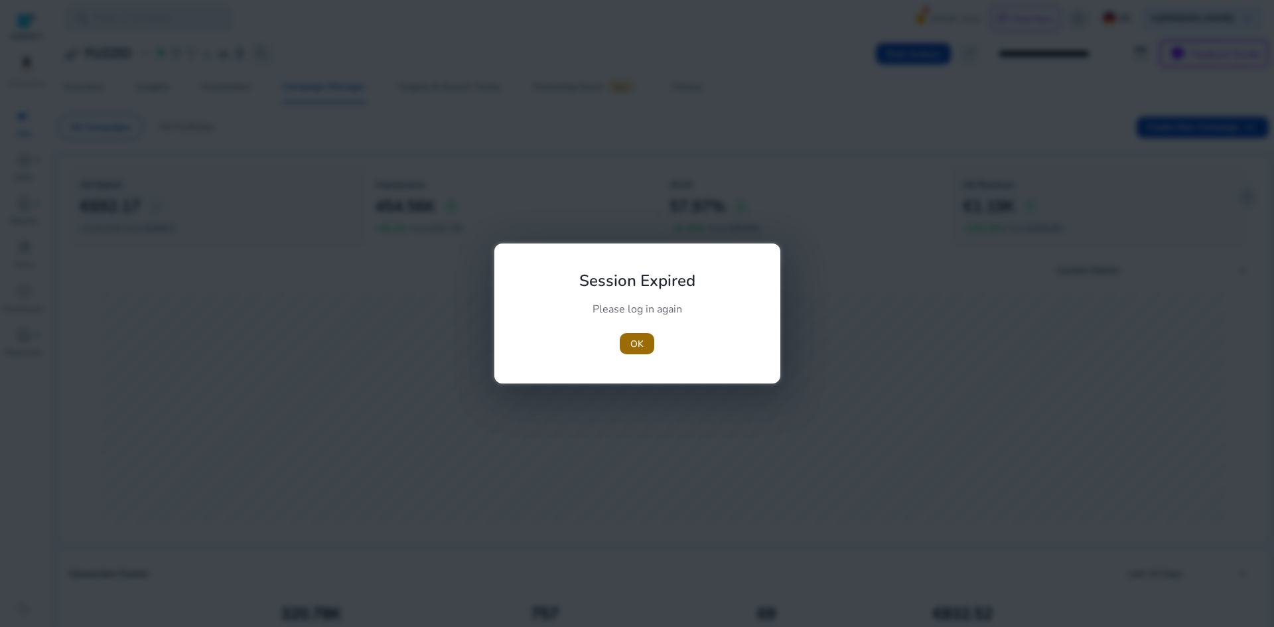
click at [637, 343] on span "OK" at bounding box center [636, 344] width 13 height 14
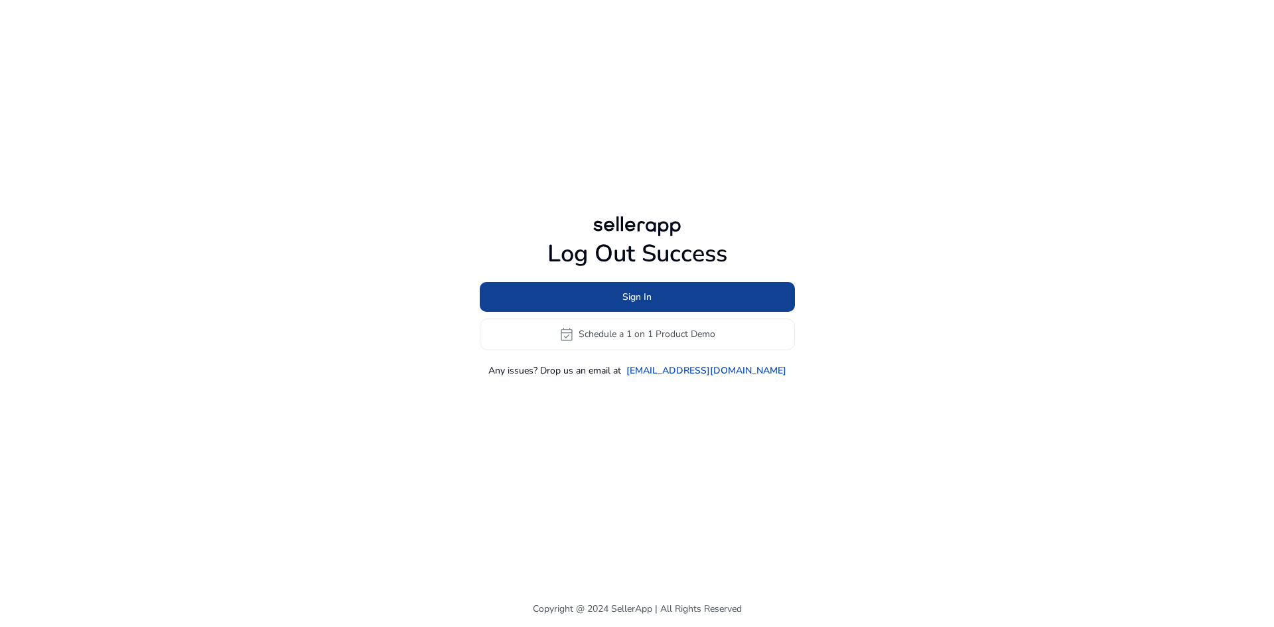
click at [614, 298] on span at bounding box center [637, 297] width 315 height 32
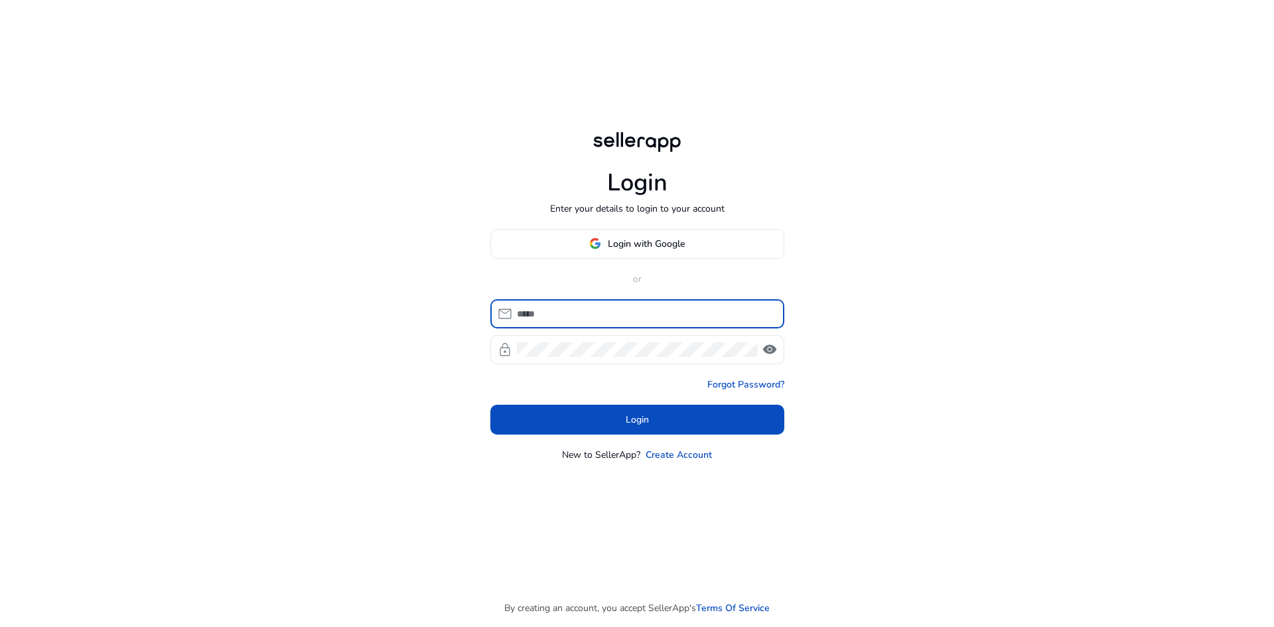
click at [599, 309] on input at bounding box center [645, 313] width 257 height 15
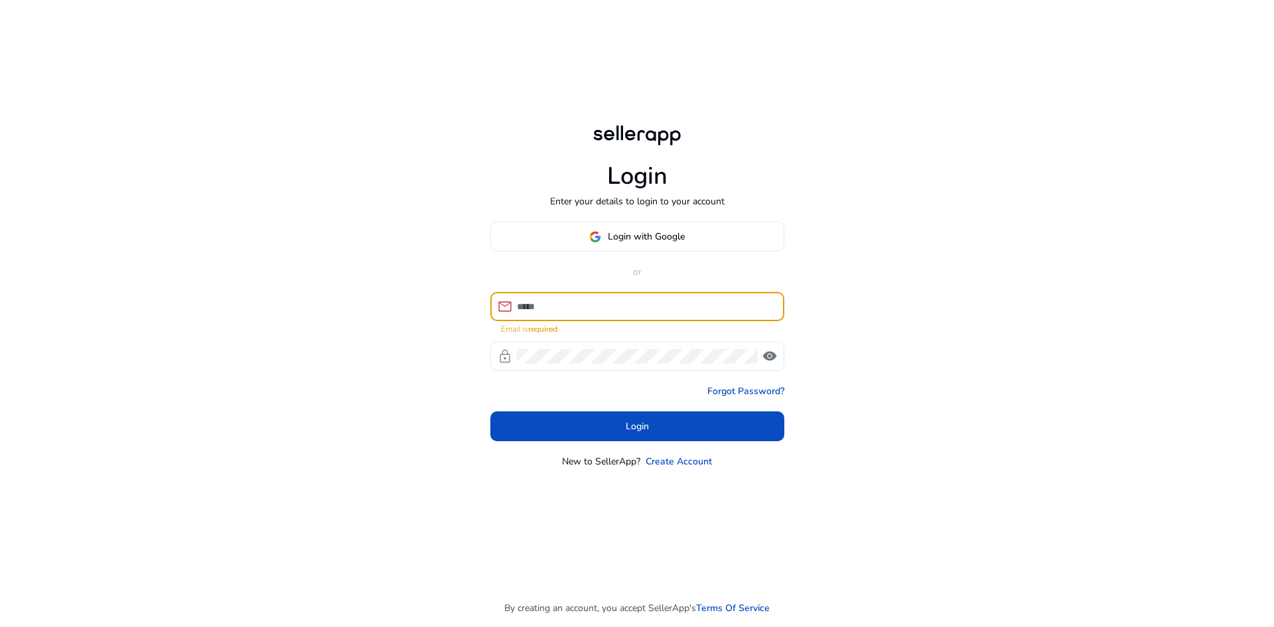
type input "**********"
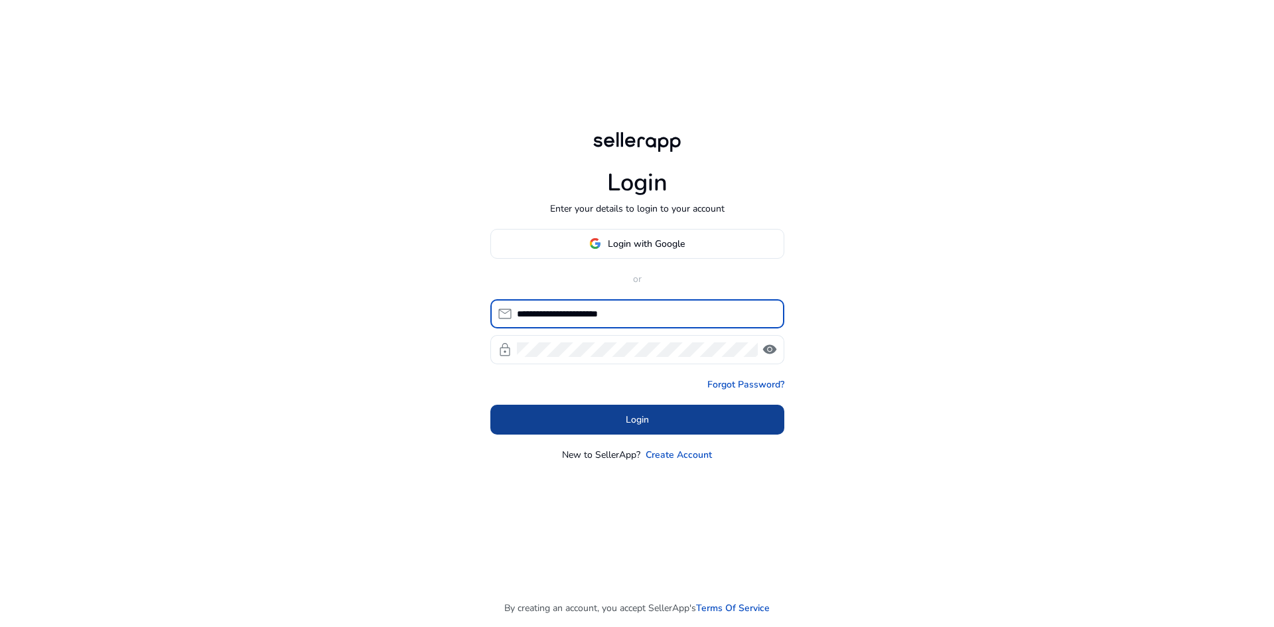
click at [626, 414] on span "Login" at bounding box center [637, 420] width 23 height 14
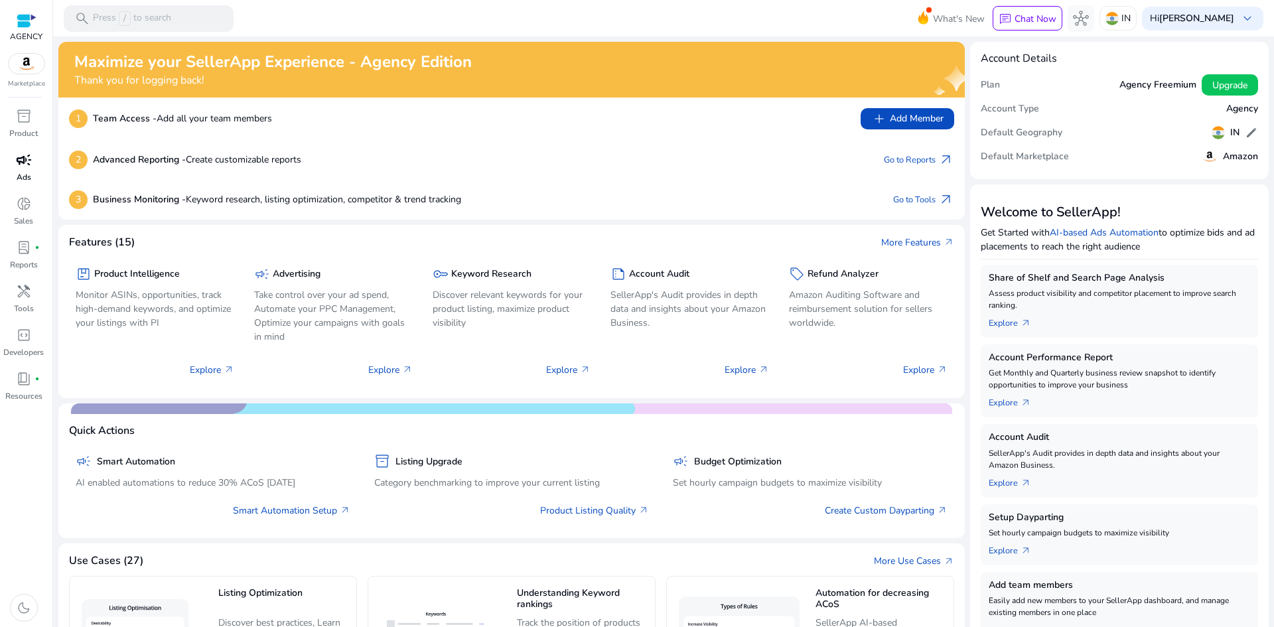
click at [28, 167] on span "campaign" at bounding box center [24, 160] width 16 height 16
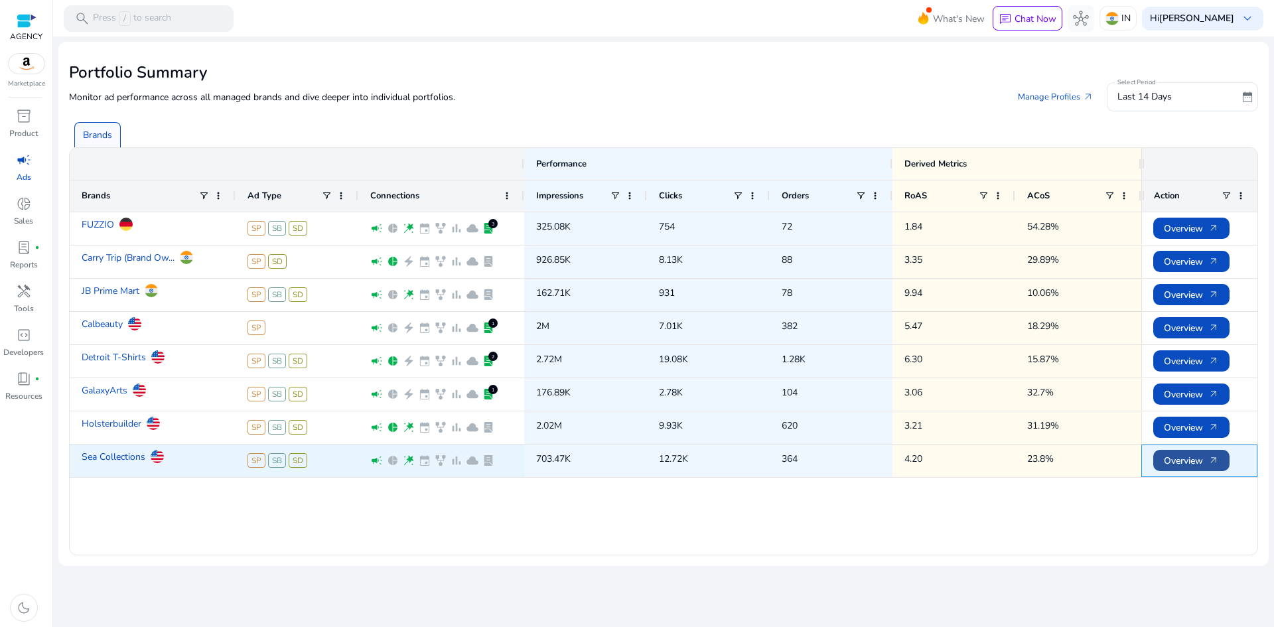
click at [1170, 465] on span "Overview arrow_outward" at bounding box center [1191, 460] width 55 height 27
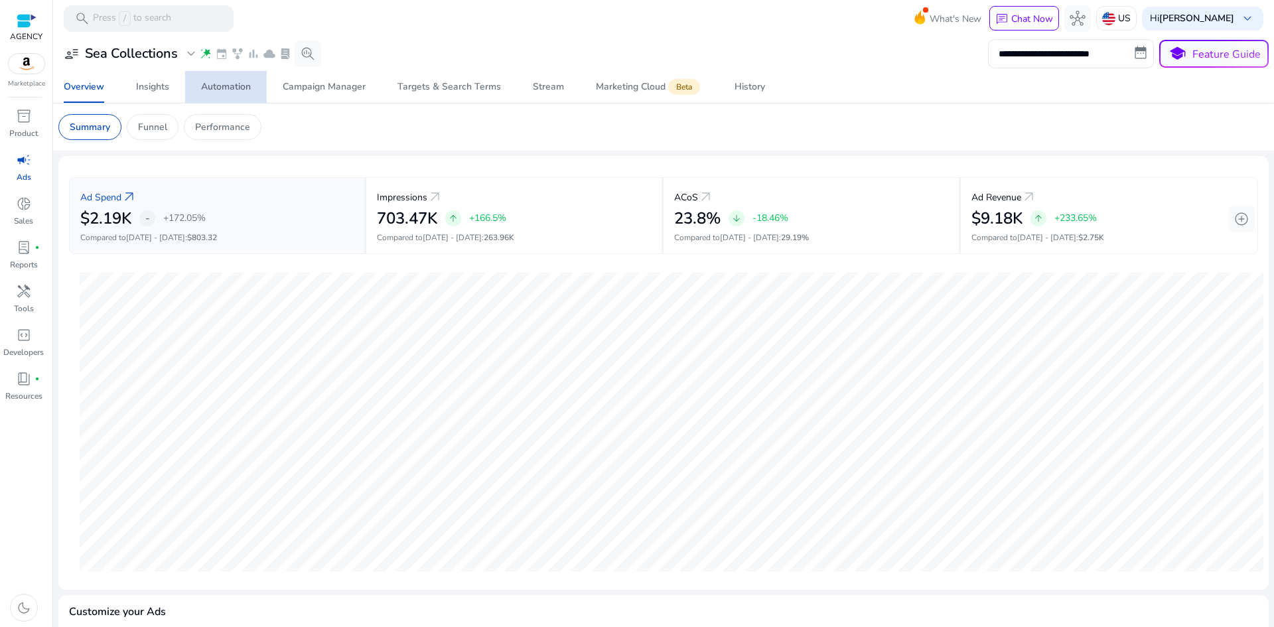
click at [227, 86] on div "Automation" at bounding box center [226, 86] width 50 height 9
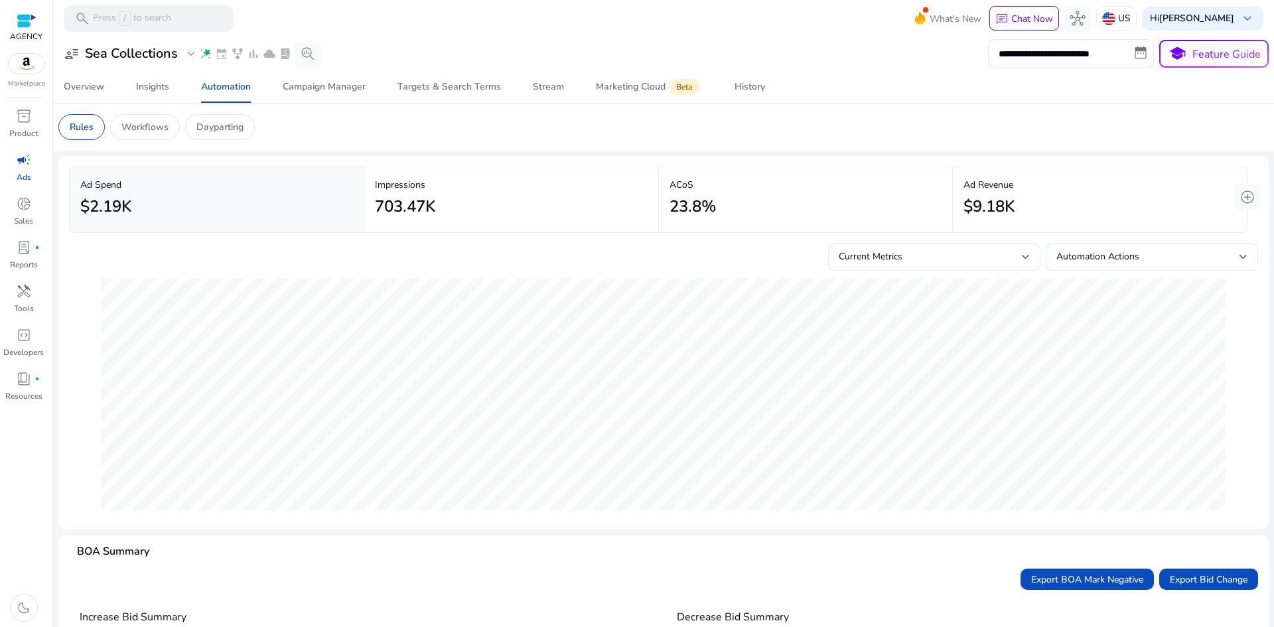
click at [247, 200] on div "$2.19K" at bounding box center [216, 207] width 273 height 30
click at [458, 200] on div "703.47K" at bounding box center [511, 207] width 273 height 30
click at [326, 193] on div "$2.19K" at bounding box center [216, 207] width 273 height 30
click at [84, 86] on div "Overview" at bounding box center [84, 86] width 40 height 9
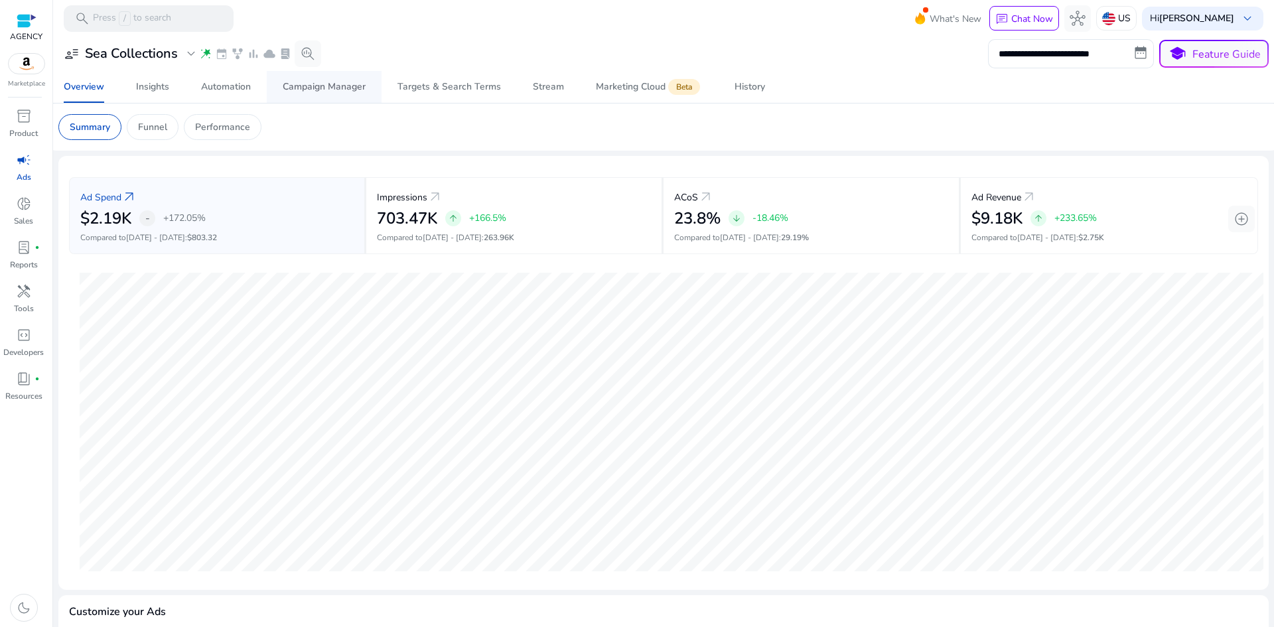
click at [310, 87] on div "Campaign Manager" at bounding box center [324, 86] width 83 height 9
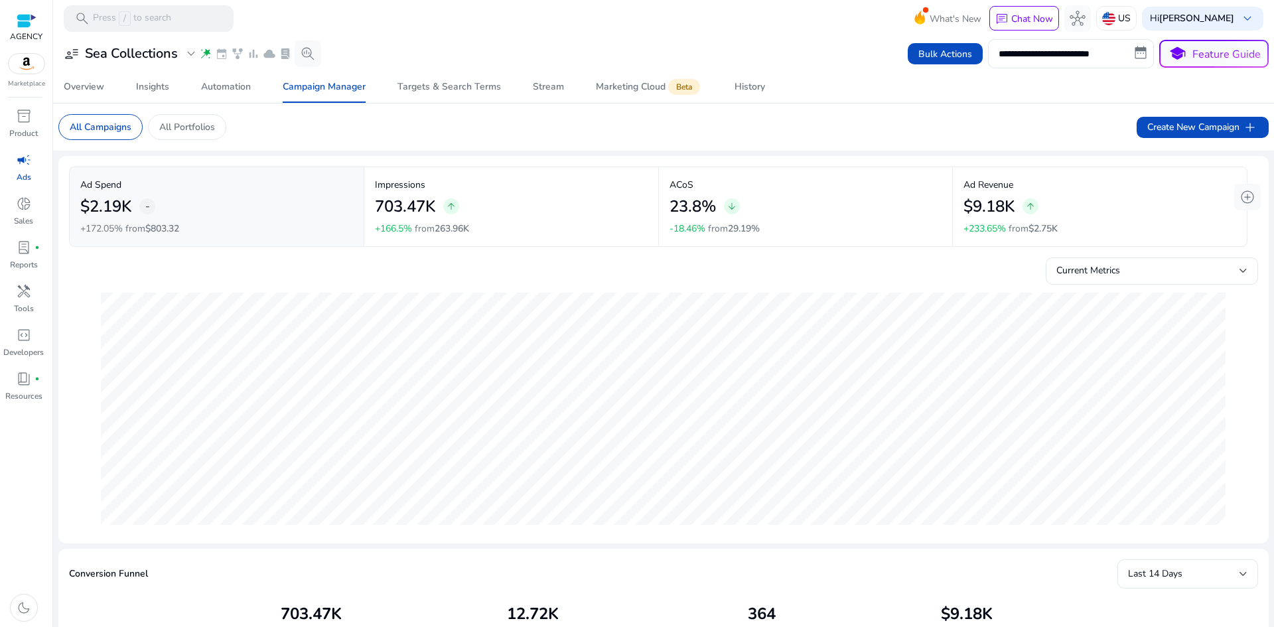
click at [1077, 189] on p "Ad Revenue" at bounding box center [1099, 185] width 273 height 14
